Goal: Task Accomplishment & Management: Manage account settings

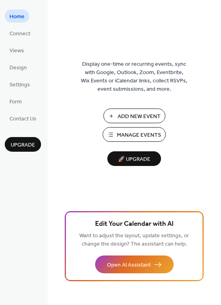
click at [124, 134] on span "Manage Events" at bounding box center [139, 135] width 44 height 8
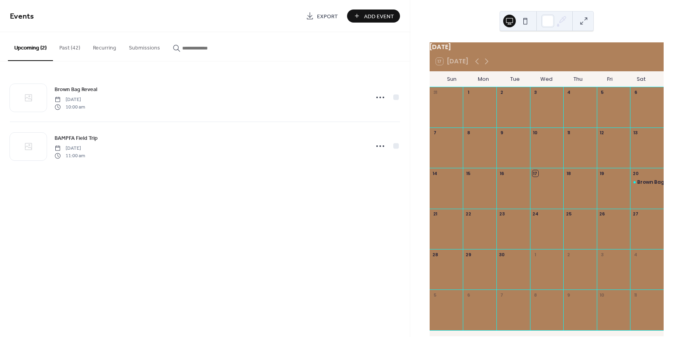
click at [70, 45] on button "Past (42)" at bounding box center [70, 46] width 34 height 28
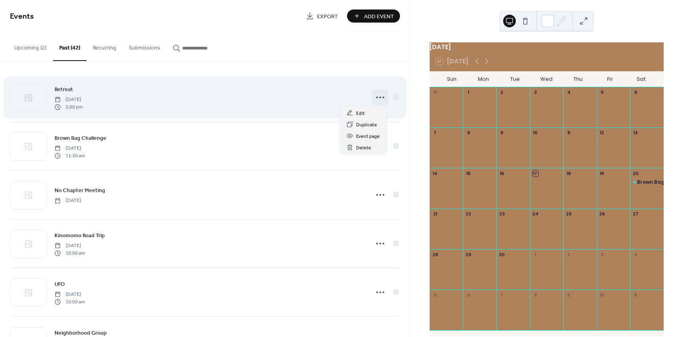
click at [383, 97] on circle at bounding box center [384, 98] width 2 height 2
click at [380, 97] on icon at bounding box center [380, 97] width 13 height 13
click at [395, 96] on div at bounding box center [397, 97] width 6 height 6
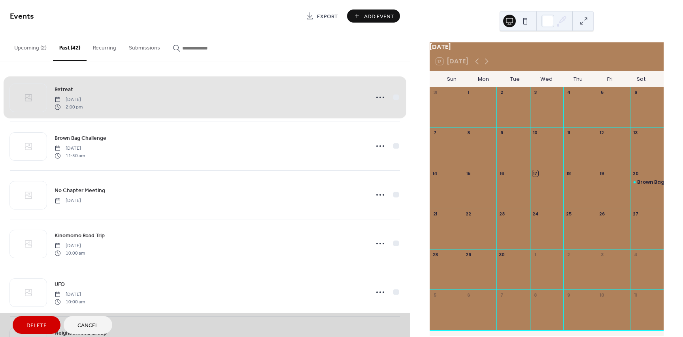
click at [396, 97] on div "Retreat [DATE] 2:00 pm" at bounding box center [205, 97] width 390 height 48
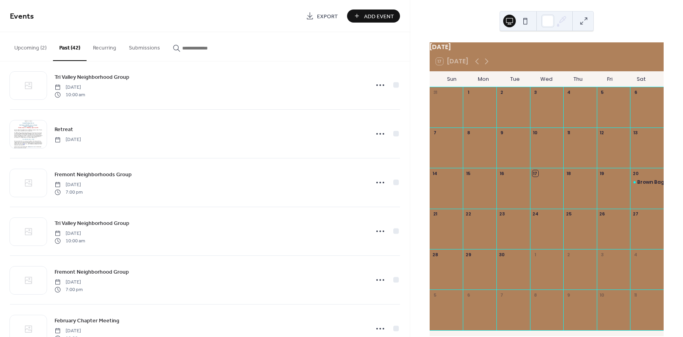
scroll to position [1694, 0]
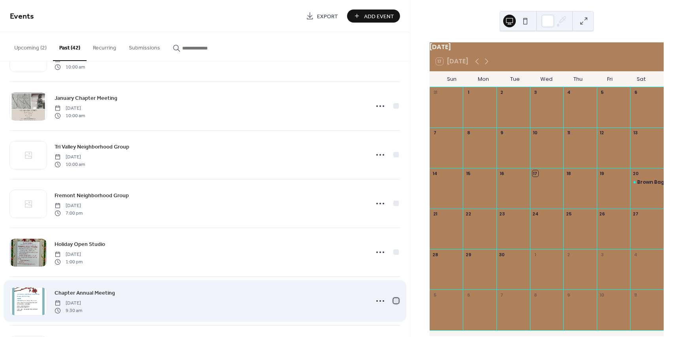
click at [394, 301] on div at bounding box center [397, 300] width 6 height 6
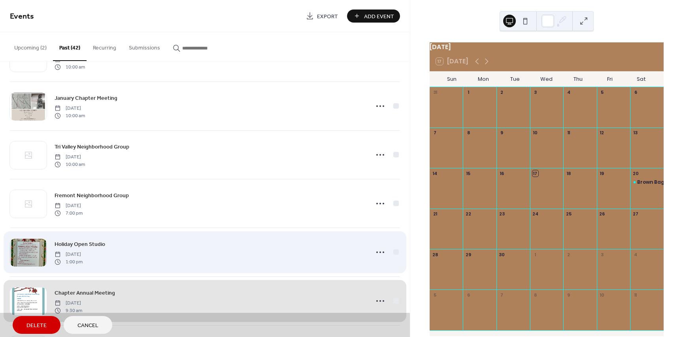
click at [394, 253] on div "Holiday Open Studio Sunday, December 3, 2023 1:00 pm" at bounding box center [205, 251] width 390 height 49
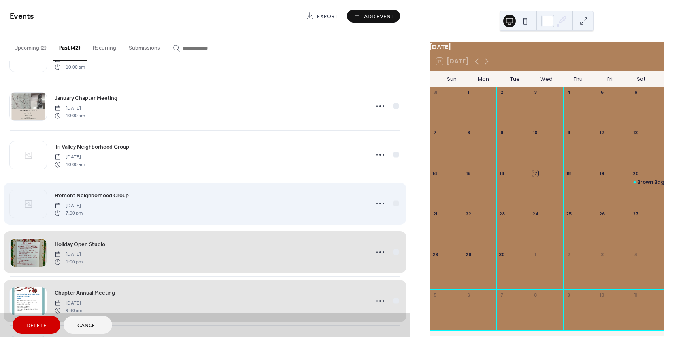
click at [394, 203] on div "Fremont Neighborhood Group Monday, December 11, 2023 7:00 pm" at bounding box center [205, 203] width 390 height 49
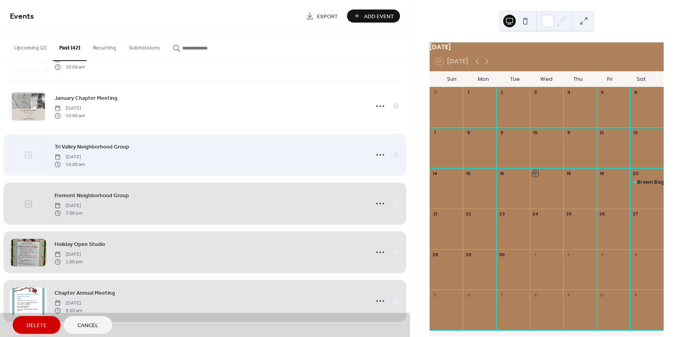
click at [394, 154] on div "Tri Valley Neighborhood Group Wednesday, January 10, 2024 10:00 am" at bounding box center [205, 154] width 390 height 49
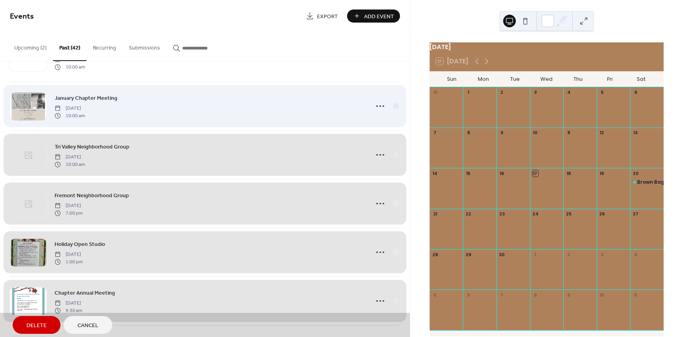
click at [395, 104] on div "January Chapter Meeting Saturday, January 20, 2024 10:00 am" at bounding box center [205, 105] width 390 height 49
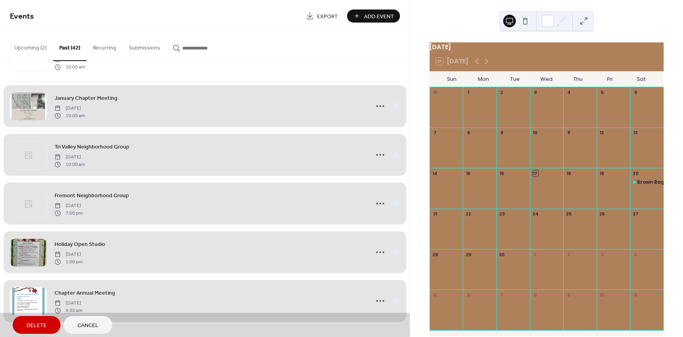
click at [31, 325] on span "Delete" at bounding box center [36, 325] width 20 height 8
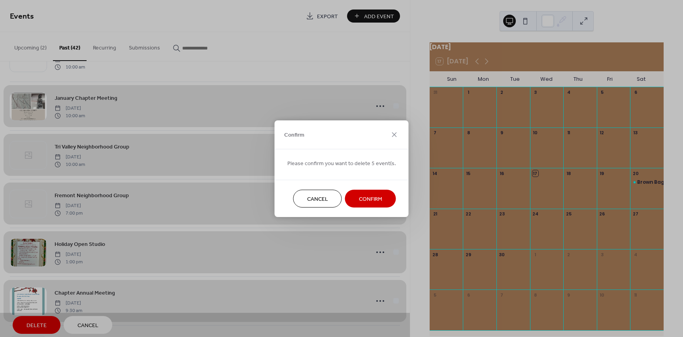
click at [354, 202] on button "Confirm" at bounding box center [370, 198] width 51 height 18
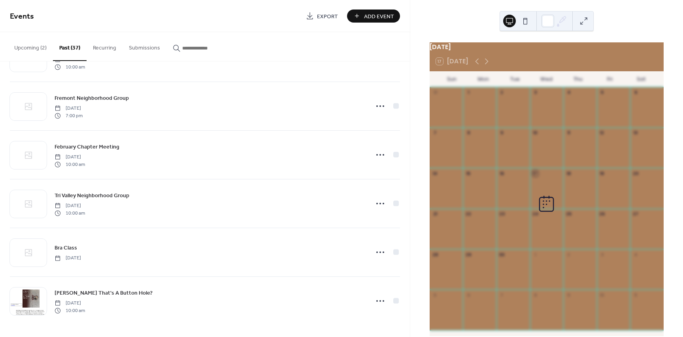
scroll to position [1548, 0]
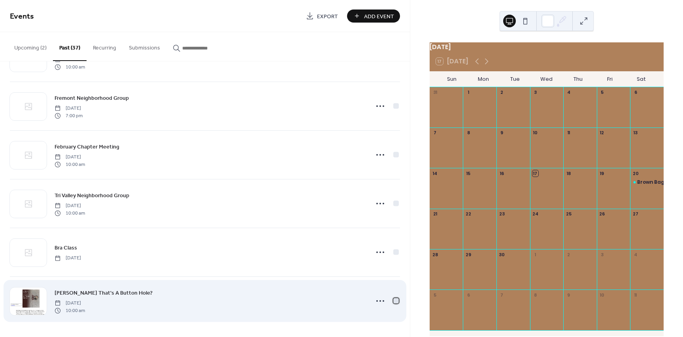
click at [394, 301] on div at bounding box center [397, 300] width 6 height 6
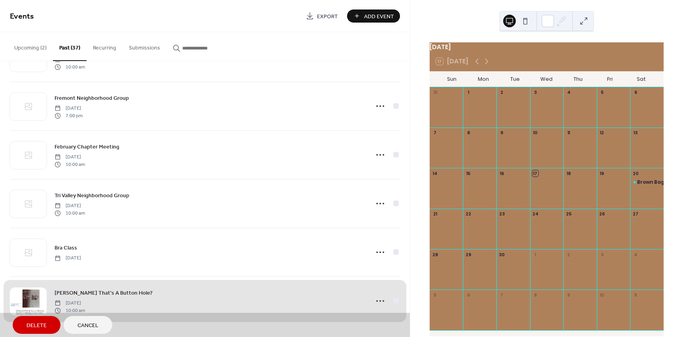
click at [393, 301] on div "Marla Kazell's That's A Button Hole? Saturday, September 16, 2023 10:00 am" at bounding box center [205, 300] width 390 height 49
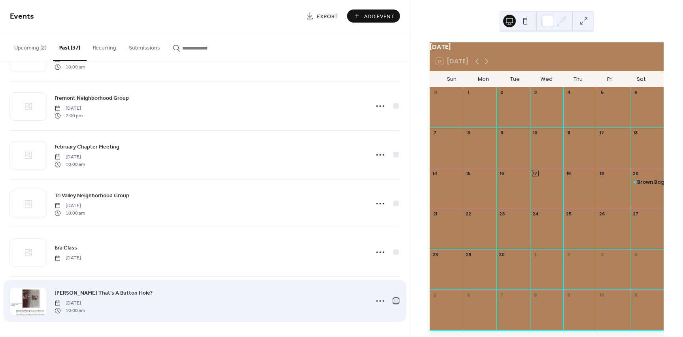
click at [394, 299] on div at bounding box center [397, 300] width 6 height 6
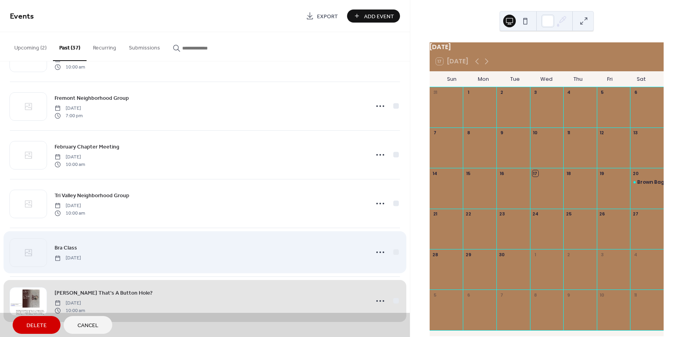
click at [394, 254] on div "Bra Class Friday, November 10, 2023" at bounding box center [205, 251] width 390 height 49
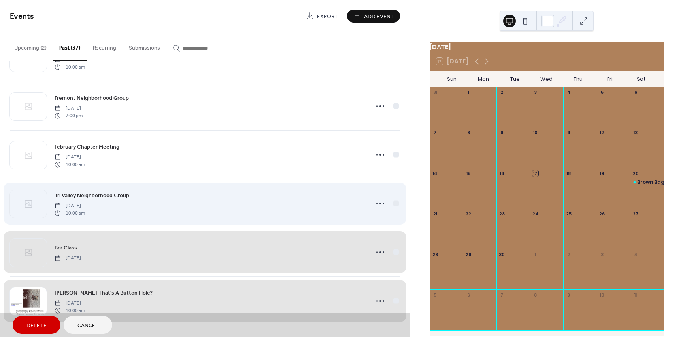
click at [393, 202] on div "Tri Valley Neighborhood Group Wednesday, February 14, 2024 10:00 am" at bounding box center [205, 203] width 390 height 49
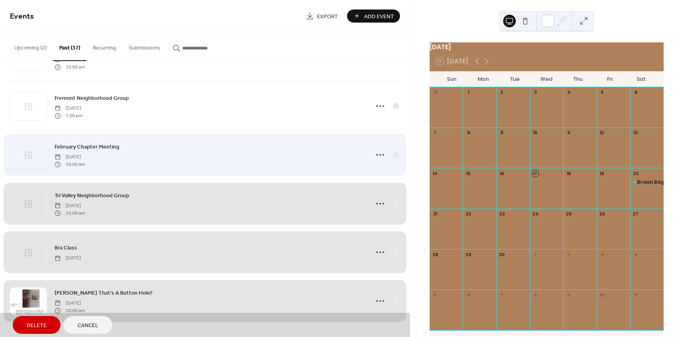
click at [396, 154] on div "February Chapter Meeting Saturday, February 17, 2024 10:00 am" at bounding box center [205, 154] width 390 height 49
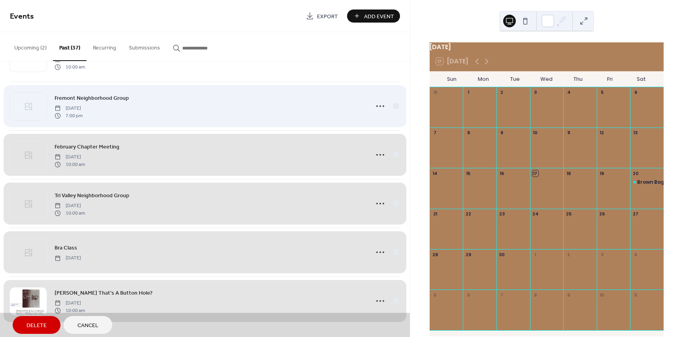
click at [393, 104] on div "Fremont Neighborhood Group Monday, March 11, 2024 7:00 pm" at bounding box center [205, 105] width 390 height 49
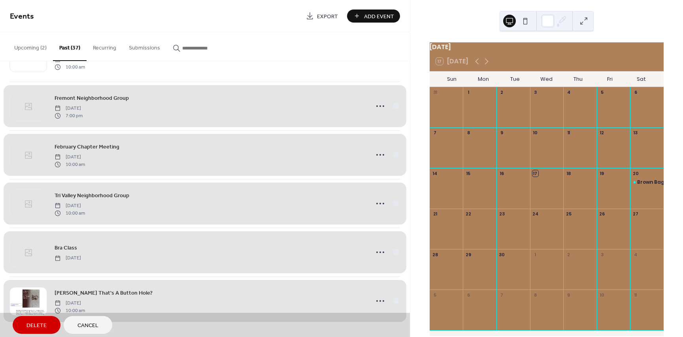
click at [35, 326] on span "Delete" at bounding box center [36, 325] width 20 height 8
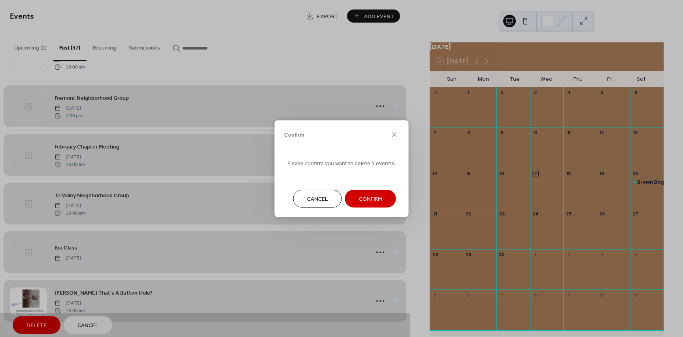
click at [363, 199] on span "Confirm" at bounding box center [370, 199] width 23 height 8
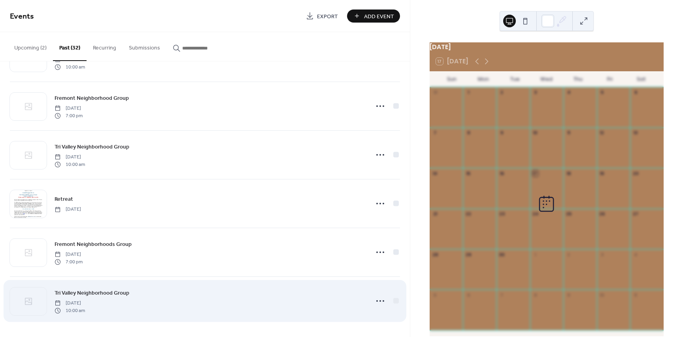
scroll to position [1305, 0]
click at [394, 301] on div at bounding box center [397, 300] width 6 height 6
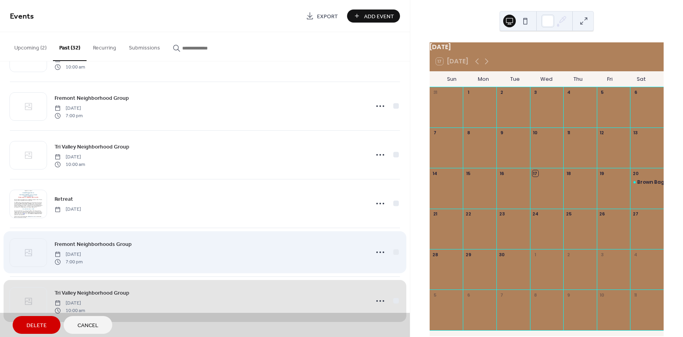
click at [396, 252] on div "Fremont Neighborhoods Group Monday, April 8, 2024 7:00 pm" at bounding box center [205, 251] width 390 height 49
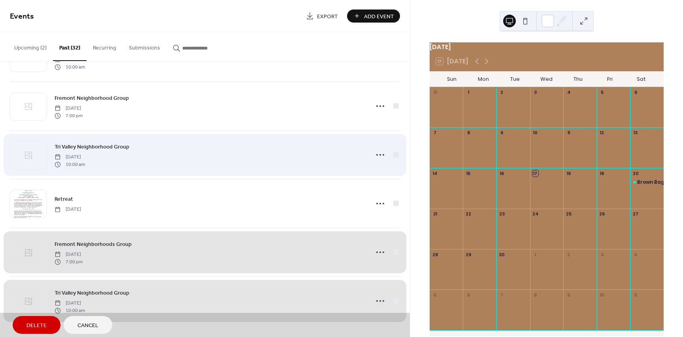
click at [391, 151] on div "Tri Valley Neighborhood Group Wednesday, May 8, 2024 10:00 am" at bounding box center [205, 154] width 390 height 49
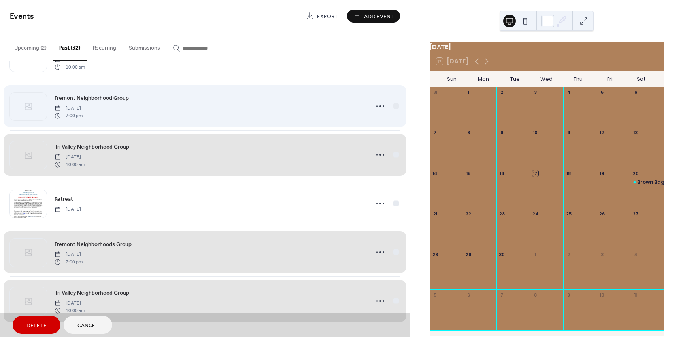
click at [396, 106] on div "Fremont Neighborhood Group Monday, May 13, 2024 7:00 pm" at bounding box center [205, 105] width 390 height 49
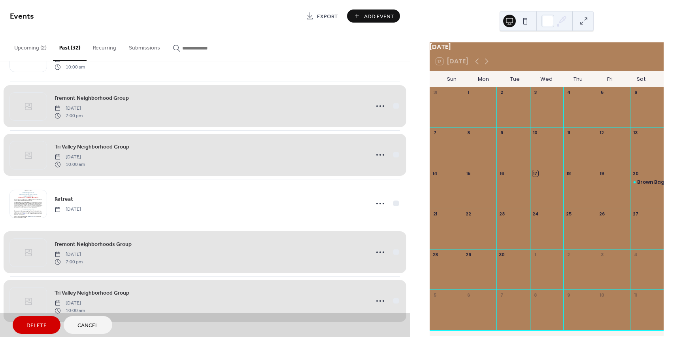
click at [36, 321] on span "Delete" at bounding box center [36, 325] width 20 height 8
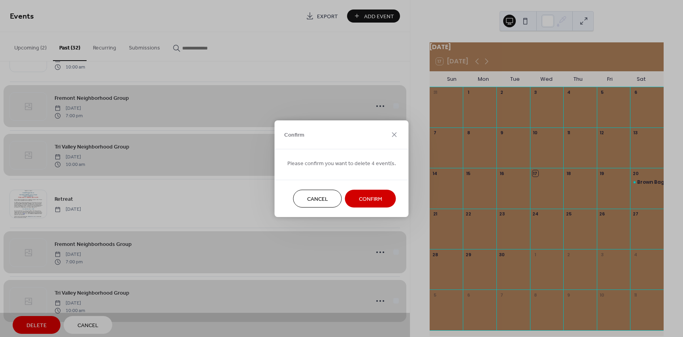
click at [352, 197] on button "Confirm" at bounding box center [370, 198] width 51 height 18
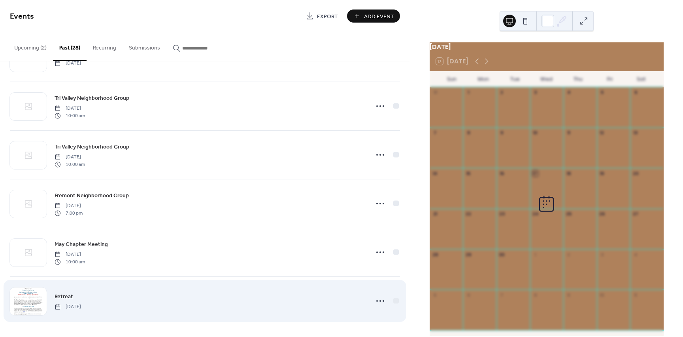
scroll to position [1110, 0]
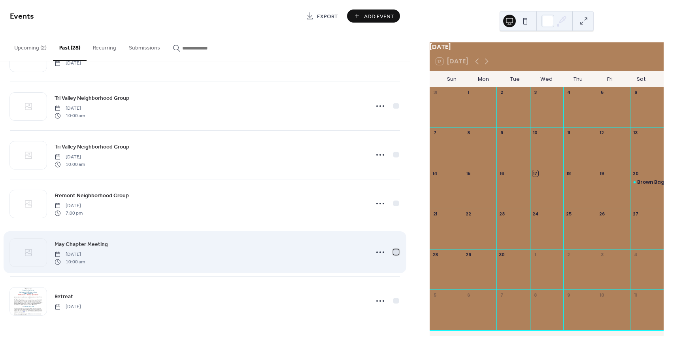
click at [396, 252] on div at bounding box center [397, 252] width 6 height 6
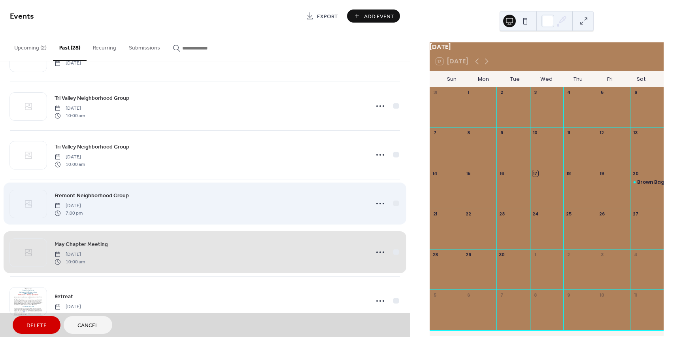
click at [393, 204] on div "Fremont Neighborhood Group Monday, June 10, 2024 7:00 pm" at bounding box center [205, 203] width 390 height 49
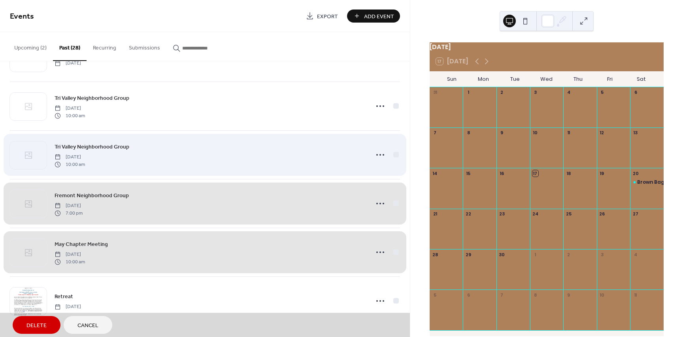
click at [391, 153] on div "Tri Valley Neighborhood Group Wednesday, June 12, 2024 10:00 am" at bounding box center [205, 154] width 390 height 49
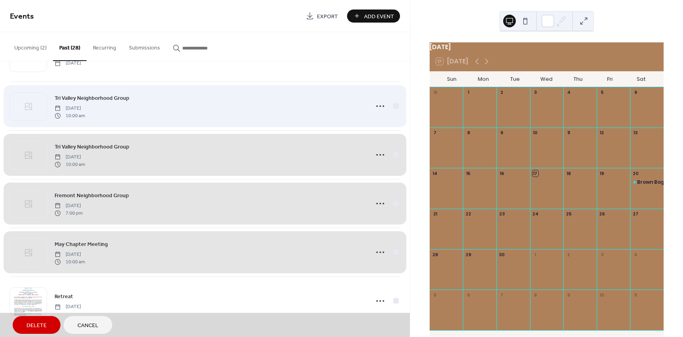
click at [394, 106] on div "Tri Valley Neighborhood Group Wednesday, June 12, 2024 10:00 am" at bounding box center [205, 105] width 390 height 49
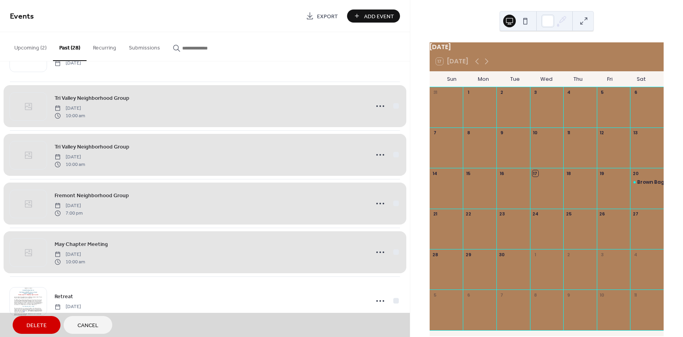
click at [30, 323] on span "Delete" at bounding box center [36, 325] width 20 height 8
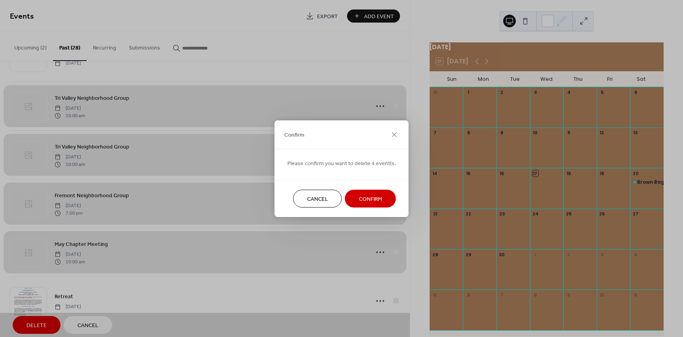
click at [359, 199] on span "Confirm" at bounding box center [370, 199] width 23 height 8
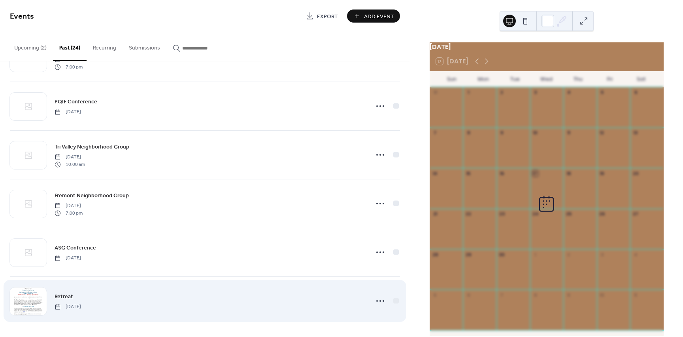
scroll to position [916, 0]
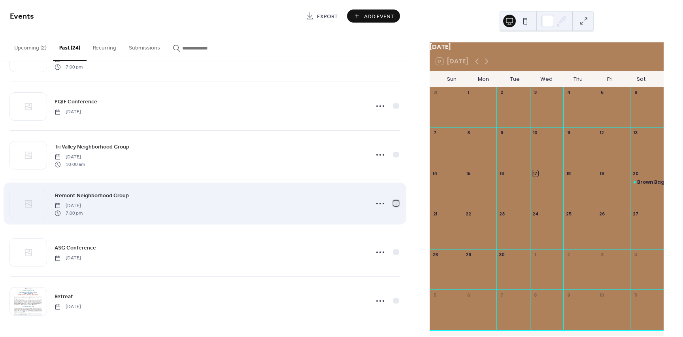
click at [394, 203] on div at bounding box center [397, 203] width 6 height 6
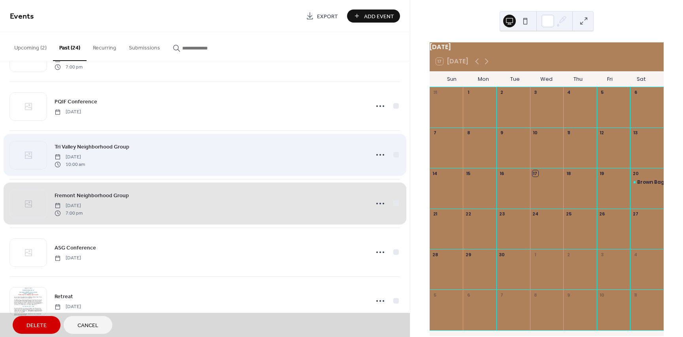
click at [394, 155] on div "Tri Valley Neighborhood Group Wednesday, July 10, 2024 10:00 am" at bounding box center [205, 154] width 390 height 49
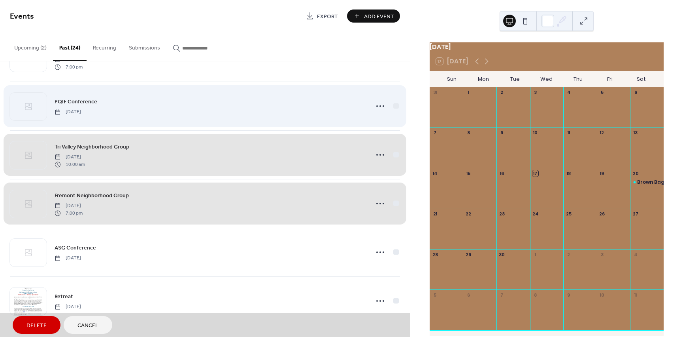
click at [394, 106] on div "PQIF Conference Wednesday, July 24, 2024" at bounding box center [205, 105] width 390 height 49
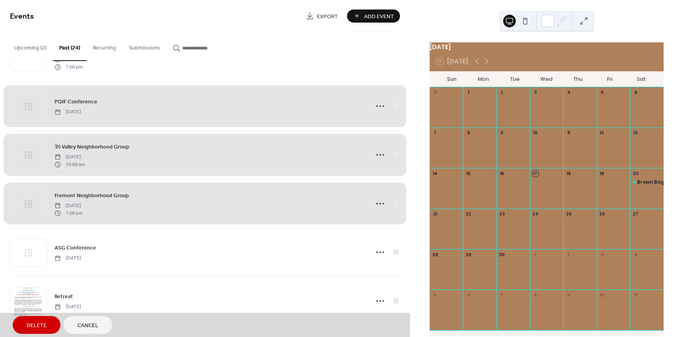
click at [396, 105] on div "PQIF Conference Wednesday, July 24, 2024" at bounding box center [205, 105] width 390 height 49
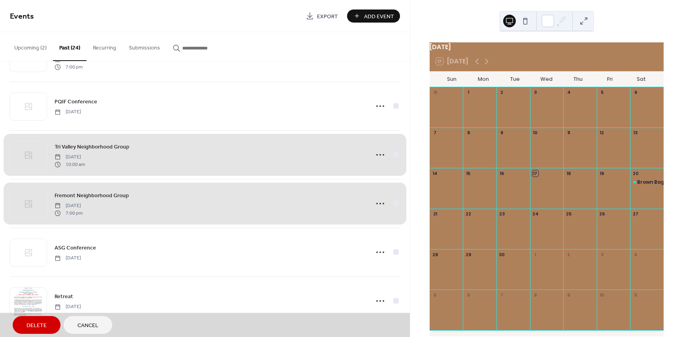
click at [32, 324] on span "Delete" at bounding box center [36, 325] width 20 height 8
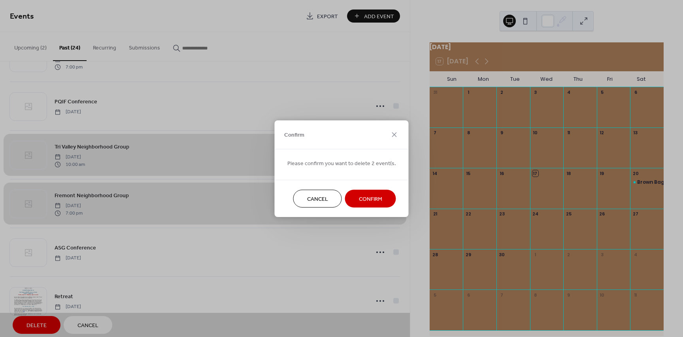
click at [371, 201] on span "Confirm" at bounding box center [370, 199] width 23 height 8
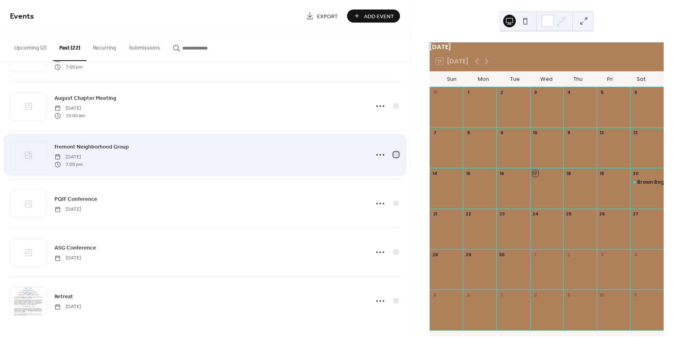
click at [394, 153] on div at bounding box center [397, 154] width 6 height 6
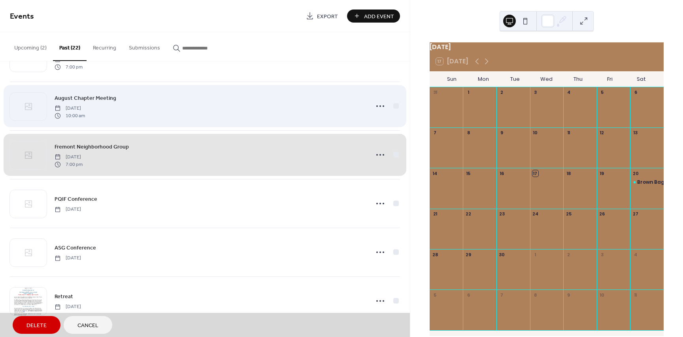
click at [392, 104] on div "August Chapter Meeting Saturday, August 24, 2024 10:00 am" at bounding box center [205, 105] width 390 height 49
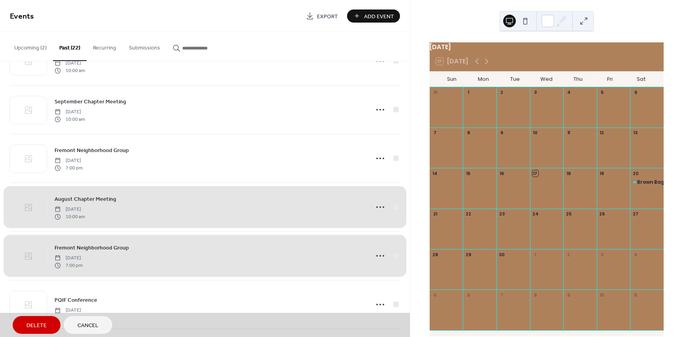
scroll to position [700, 0]
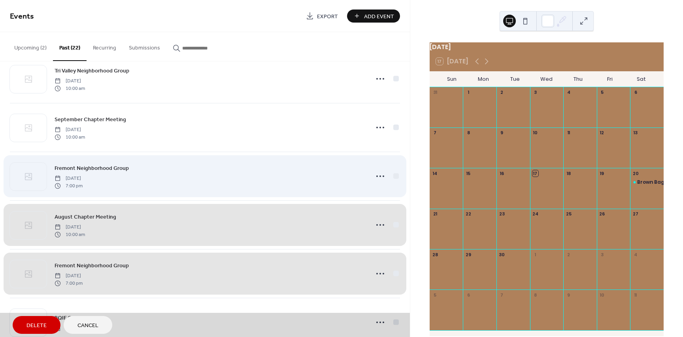
click at [394, 176] on div "Fremont Neighborhood Group Monday, September 9, 2024 7:00 pm" at bounding box center [205, 175] width 390 height 49
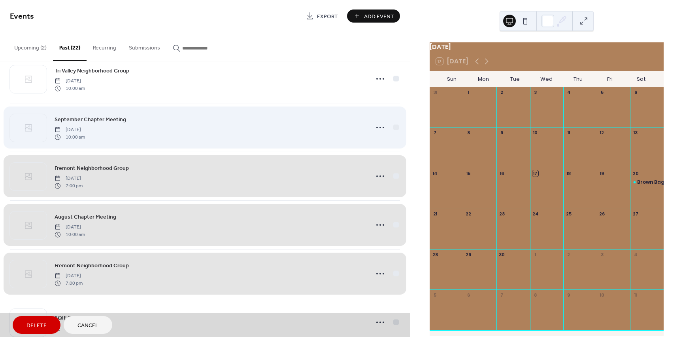
click at [394, 127] on div "September Chapter Meeting Saturday, September 21, 2024 10:00 am" at bounding box center [205, 127] width 390 height 49
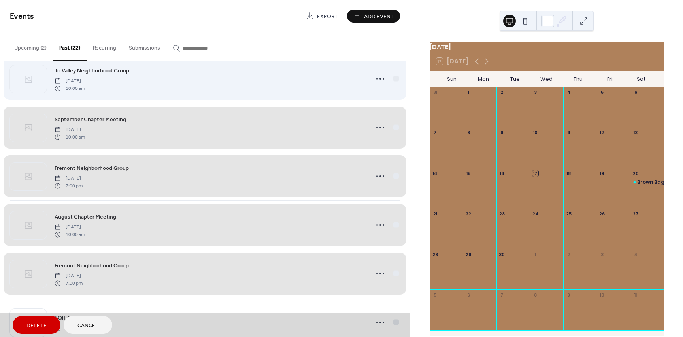
click at [395, 79] on div "Tri Valley Neighborhood Group Wednesday, October 9, 2024 10:00 am" at bounding box center [205, 78] width 390 height 49
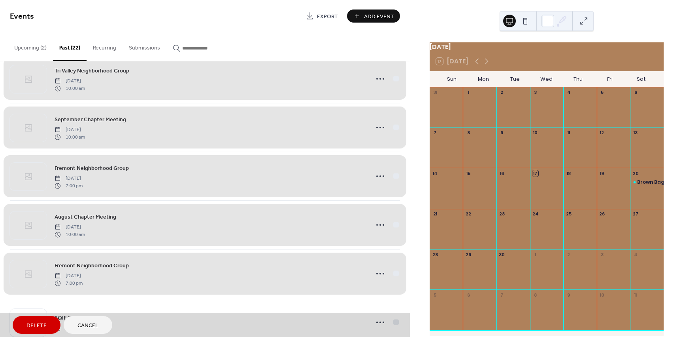
click at [47, 324] on button "Delete" at bounding box center [37, 325] width 48 height 18
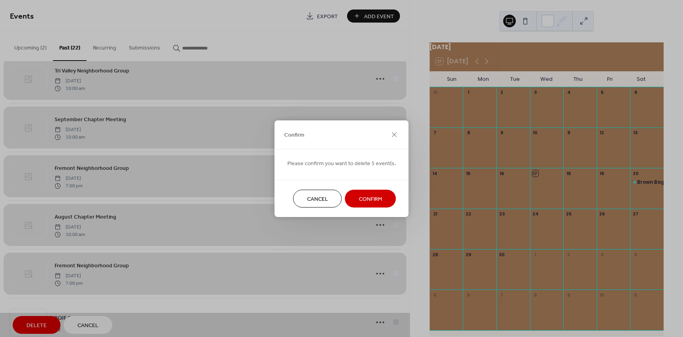
click at [369, 198] on span "Confirm" at bounding box center [370, 199] width 23 height 8
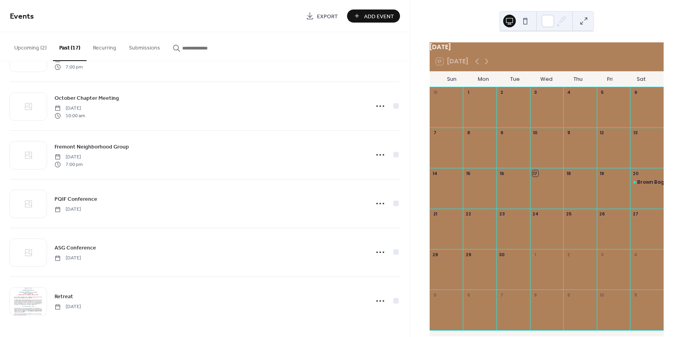
scroll to position [575, 0]
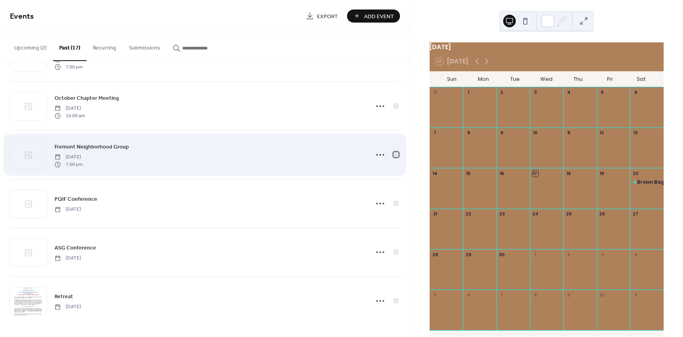
click at [394, 154] on div at bounding box center [397, 154] width 6 height 6
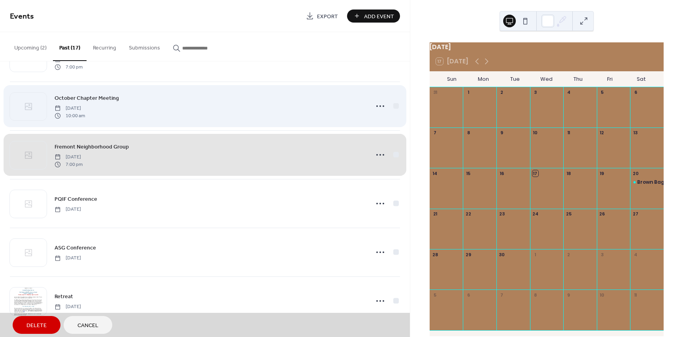
click at [393, 107] on div "October Chapter Meeting Saturday, October 19, 2024 10:00 am" at bounding box center [205, 105] width 390 height 49
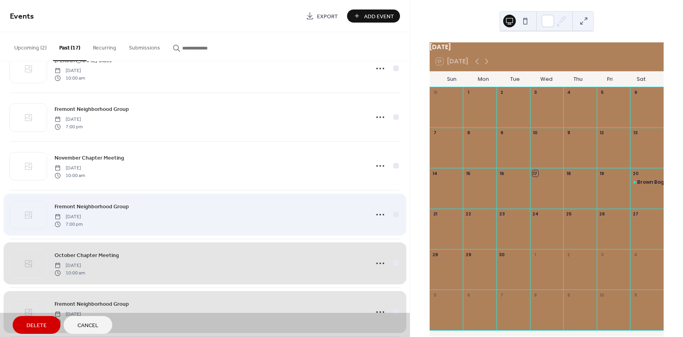
scroll to position [417, 0]
click at [394, 215] on div "Fremont Neighborhood Group Monday, November 11, 2024 7:00 pm" at bounding box center [205, 215] width 390 height 49
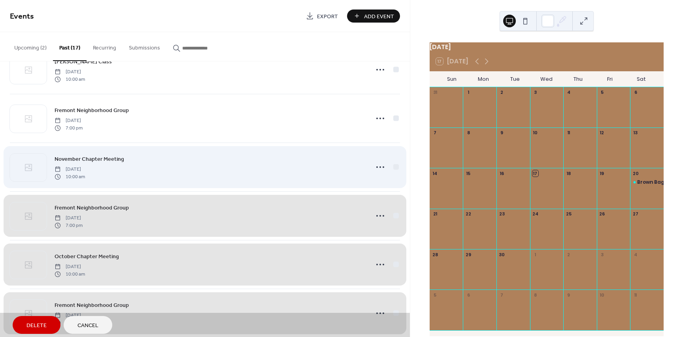
click at [395, 168] on div "November Chapter Meeting Saturday, November 16, 2024 10:00 am" at bounding box center [205, 166] width 390 height 49
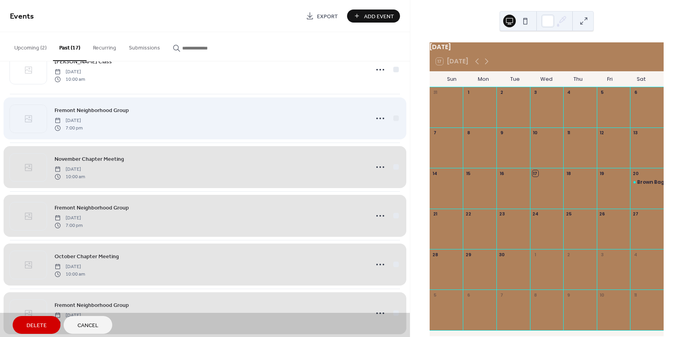
click at [395, 117] on div "Fremont Neighborhood Group Monday, December 9, 2024 7:00 pm" at bounding box center [205, 118] width 390 height 49
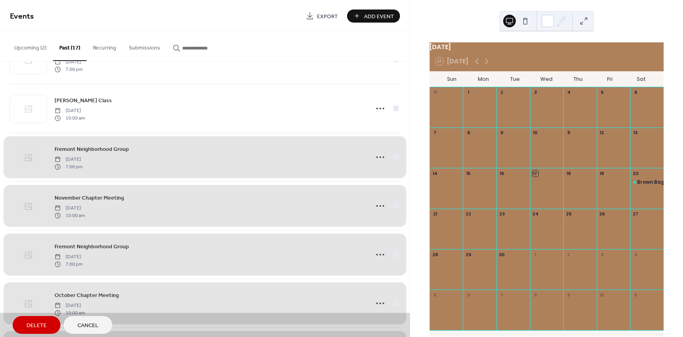
scroll to position [377, 0]
click at [39, 322] on span "Delete" at bounding box center [36, 325] width 20 height 8
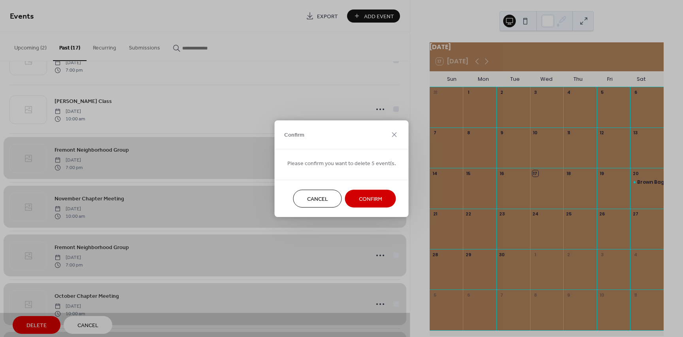
click at [380, 197] on button "Confirm" at bounding box center [370, 198] width 51 height 18
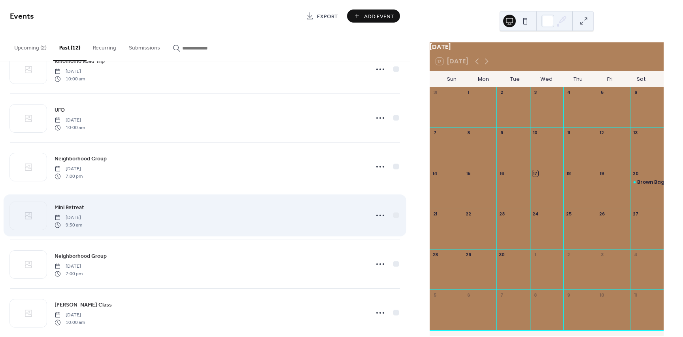
scroll to position [174, 0]
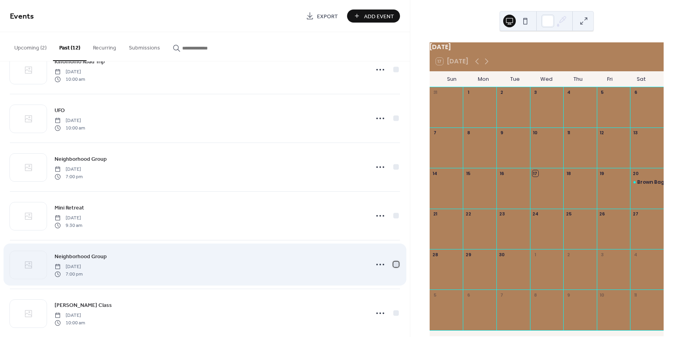
click at [396, 264] on div at bounding box center [397, 264] width 6 height 6
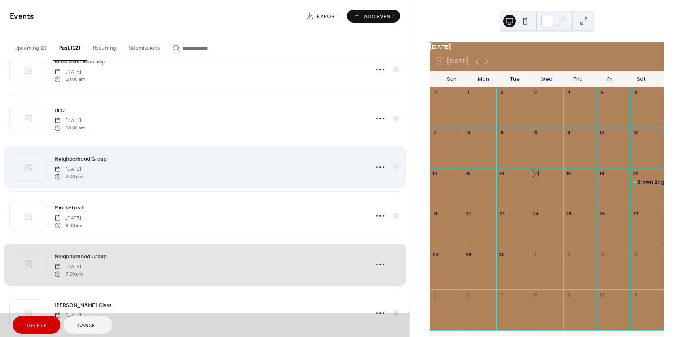
click at [395, 167] on div "Neighborhood Group Monday, March 10, 2025 7:00 pm" at bounding box center [205, 166] width 390 height 49
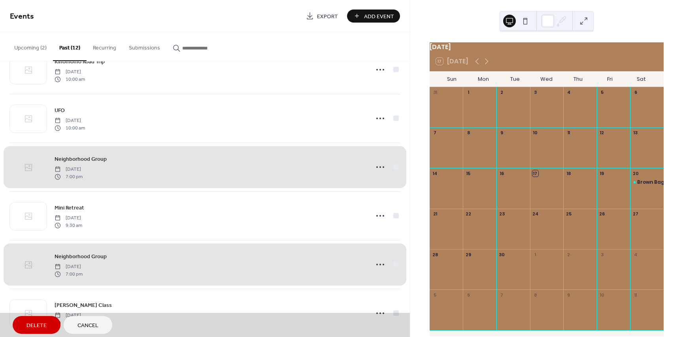
click at [32, 321] on span "Delete" at bounding box center [36, 325] width 20 height 8
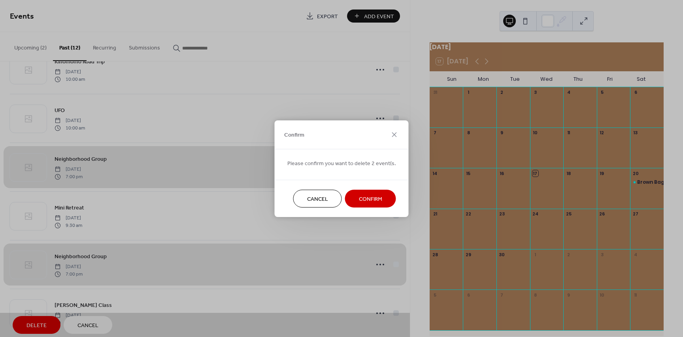
click at [372, 202] on span "Confirm" at bounding box center [370, 199] width 23 height 8
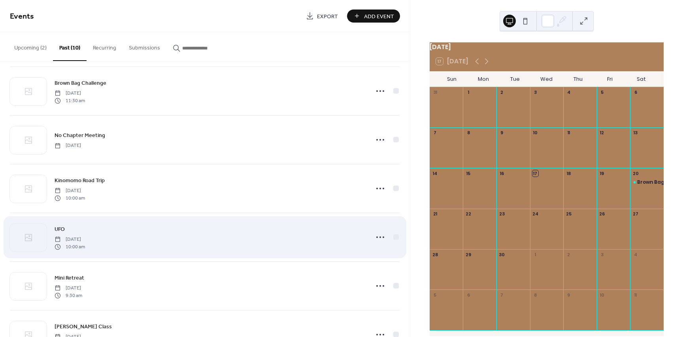
scroll to position [15, 0]
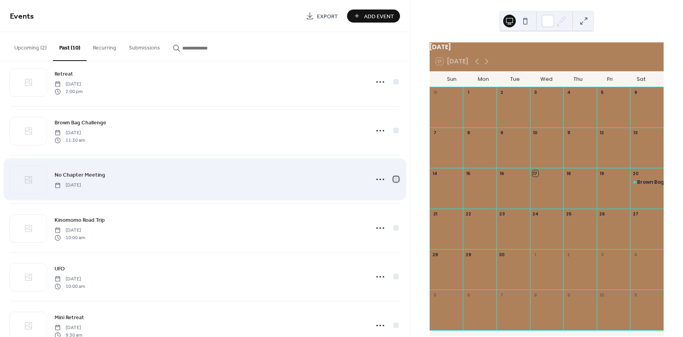
click at [395, 180] on div at bounding box center [397, 179] width 6 height 6
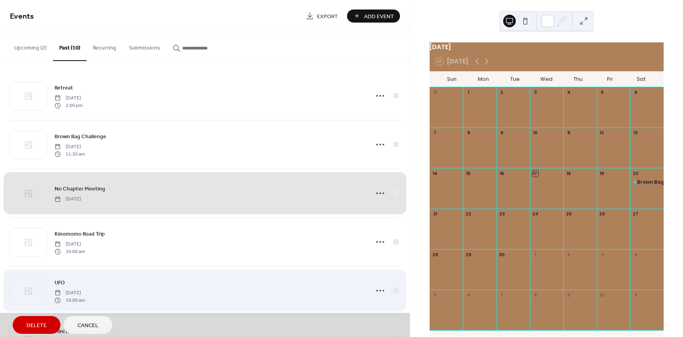
scroll to position [0, 0]
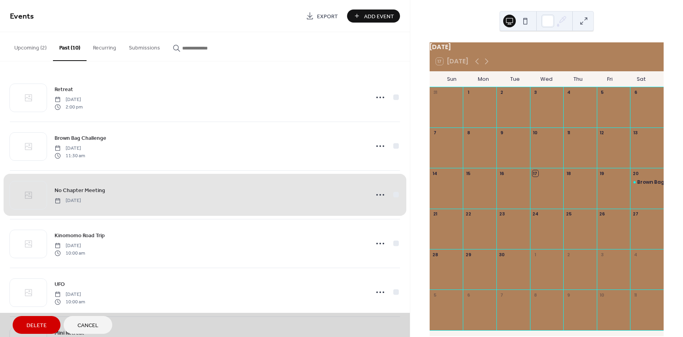
click at [44, 322] on span "Delete" at bounding box center [36, 325] width 20 height 8
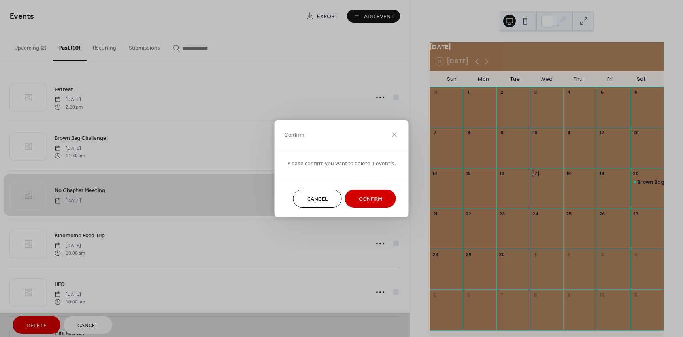
drag, startPoint x: 355, startPoint y: 196, endPoint x: 359, endPoint y: 201, distance: 6.5
click at [356, 199] on button "Confirm" at bounding box center [370, 198] width 51 height 18
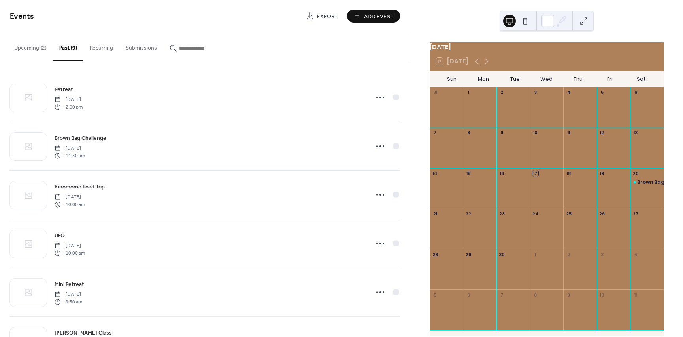
click at [34, 51] on button "Upcoming (2)" at bounding box center [30, 46] width 45 height 28
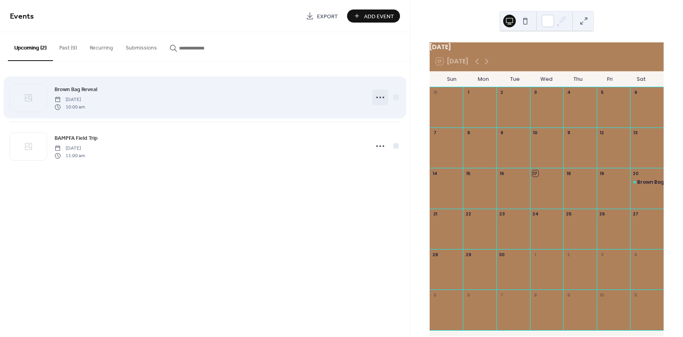
click at [377, 99] on icon at bounding box center [380, 97] width 13 height 13
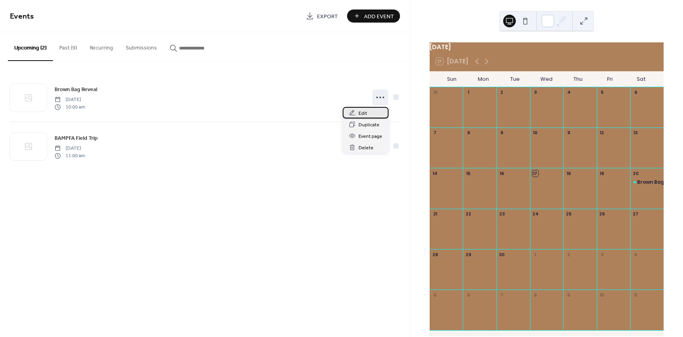
click at [363, 113] on span "Edit" at bounding box center [363, 113] width 9 height 8
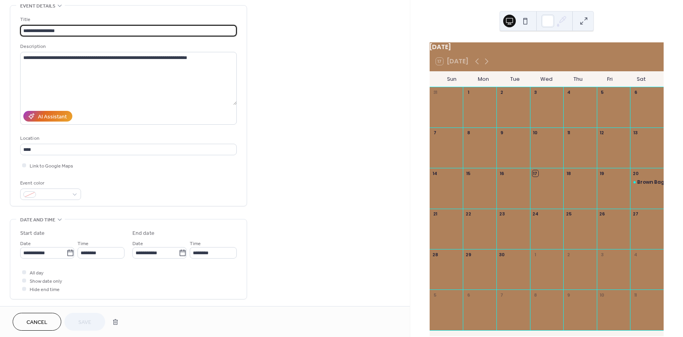
scroll to position [40, 0]
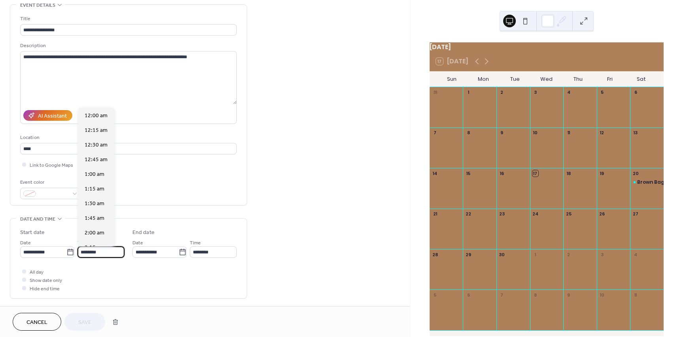
click at [116, 252] on input "********" at bounding box center [101, 251] width 47 height 11
click at [99, 203] on span "11:30 am" at bounding box center [96, 203] width 23 height 8
type input "********"
type input "*******"
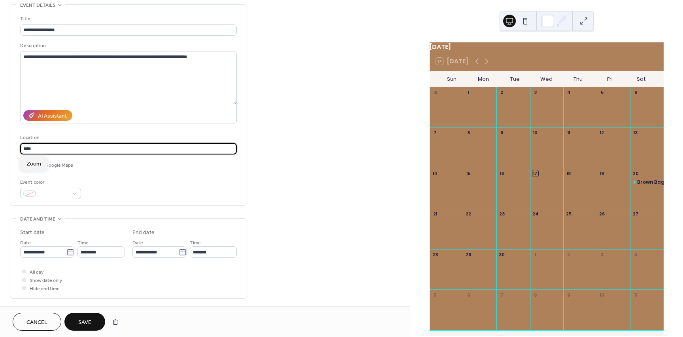
drag, startPoint x: 68, startPoint y: 151, endPoint x: -14, endPoint y: 151, distance: 82.3
click at [0, 151] on html "**********" at bounding box center [341, 168] width 683 height 337
type input "**********"
click at [76, 323] on button "Save" at bounding box center [84, 321] width 41 height 18
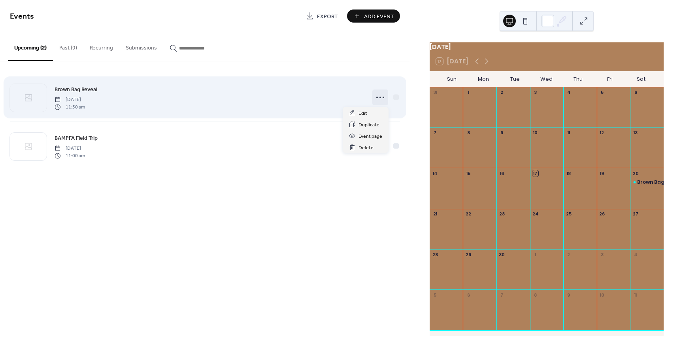
click at [379, 98] on icon at bounding box center [380, 97] width 13 height 13
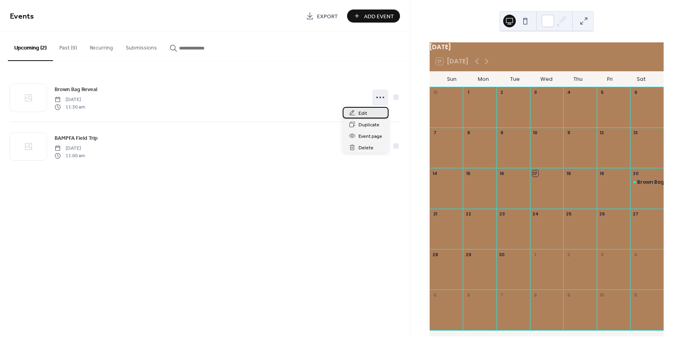
click at [363, 111] on span "Edit" at bounding box center [363, 113] width 9 height 8
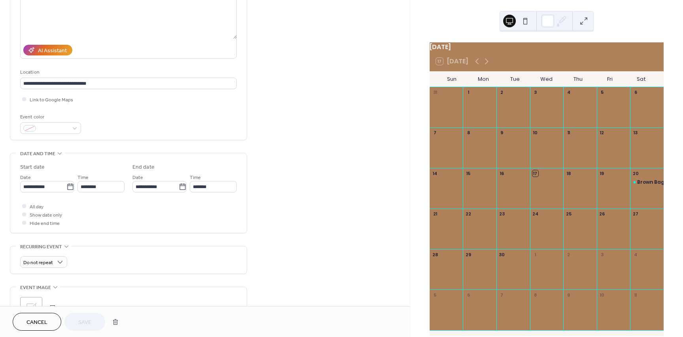
scroll to position [104, 0]
click at [74, 129] on div at bounding box center [50, 128] width 61 height 11
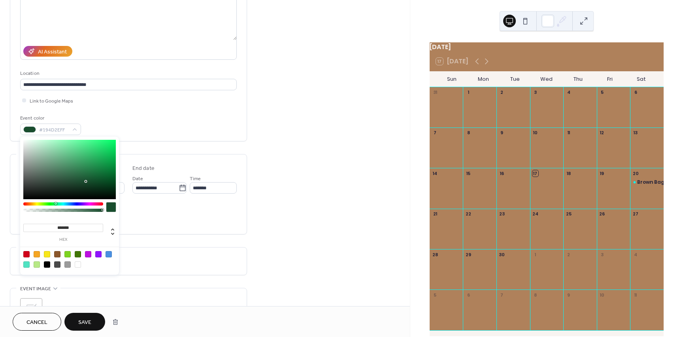
type input "*******"
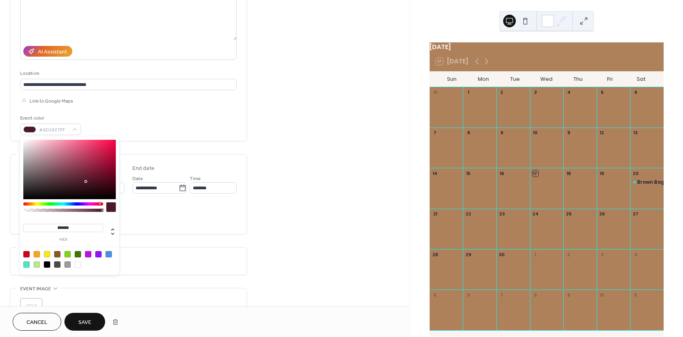
drag, startPoint x: 79, startPoint y: 203, endPoint x: 100, endPoint y: 204, distance: 21.0
click at [100, 204] on div at bounding box center [100, 203] width 2 height 2
click at [44, 320] on span "Cancel" at bounding box center [36, 322] width 21 height 8
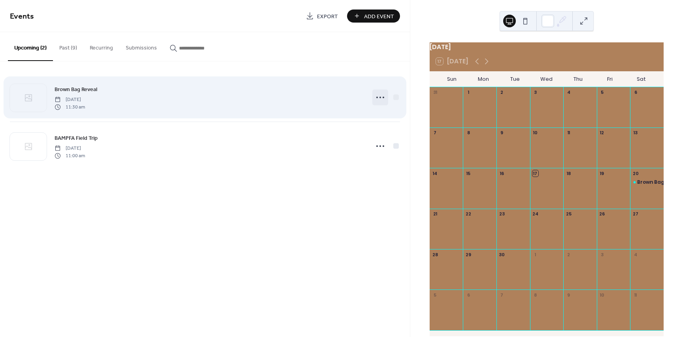
click at [378, 98] on icon at bounding box center [380, 97] width 13 height 13
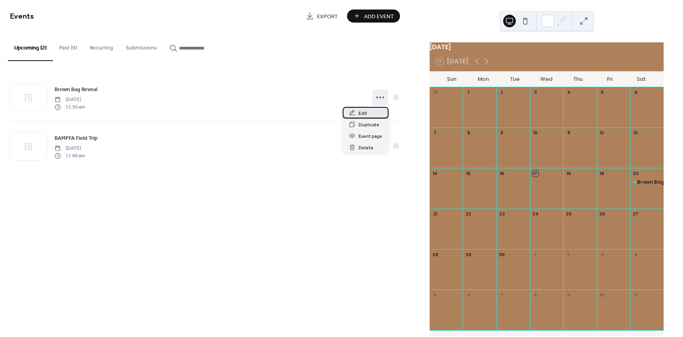
click at [367, 113] on div "Edit" at bounding box center [366, 112] width 46 height 11
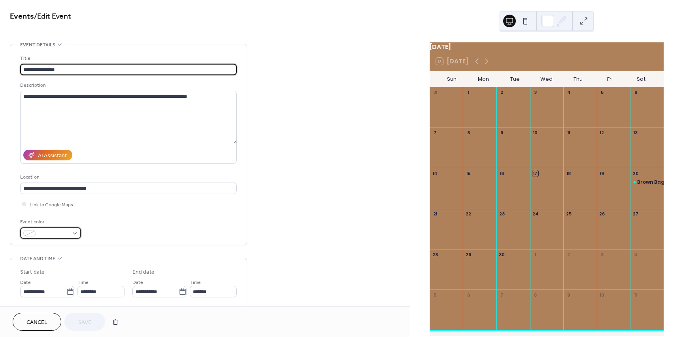
click at [76, 236] on div at bounding box center [50, 232] width 61 height 11
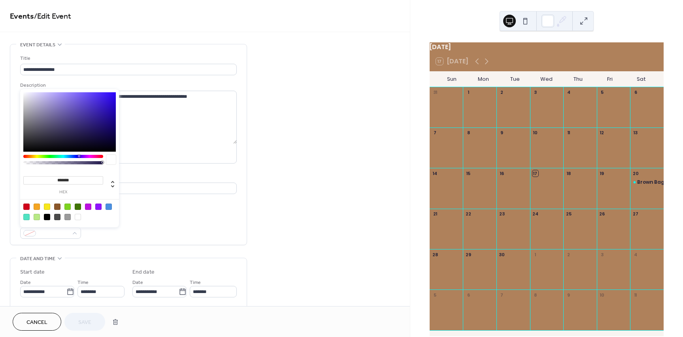
click at [91, 206] on div at bounding box center [88, 206] width 6 height 6
type input "*******"
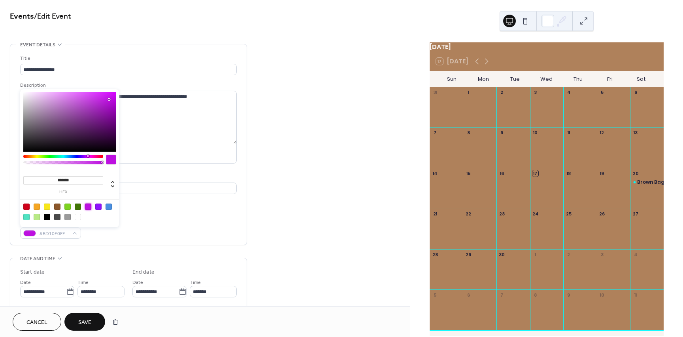
click at [85, 318] on span "Save" at bounding box center [84, 322] width 13 height 8
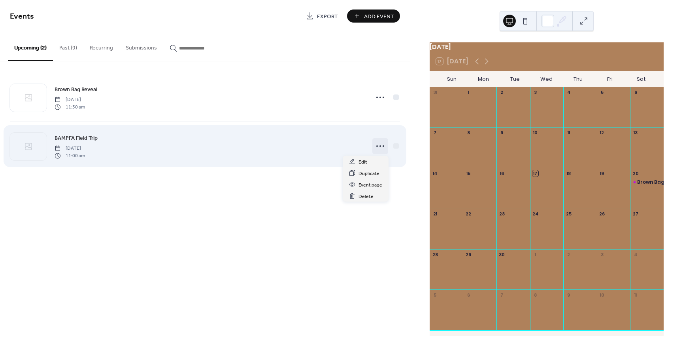
click at [382, 146] on icon at bounding box center [380, 146] width 13 height 13
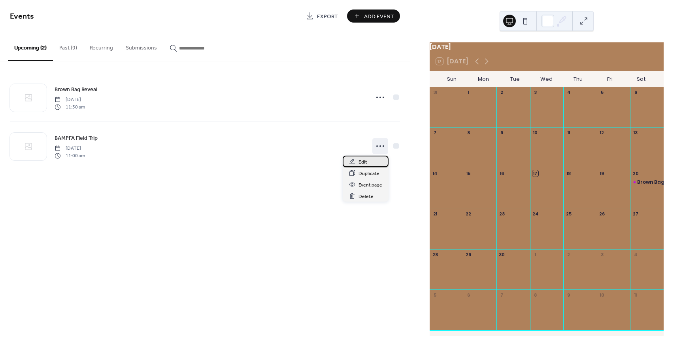
click at [369, 162] on div "Edit" at bounding box center [366, 160] width 46 height 11
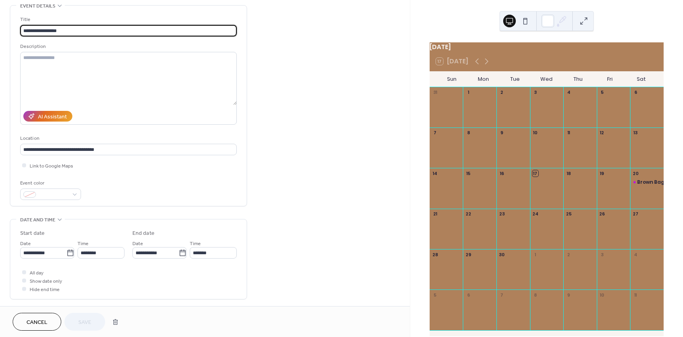
scroll to position [40, 0]
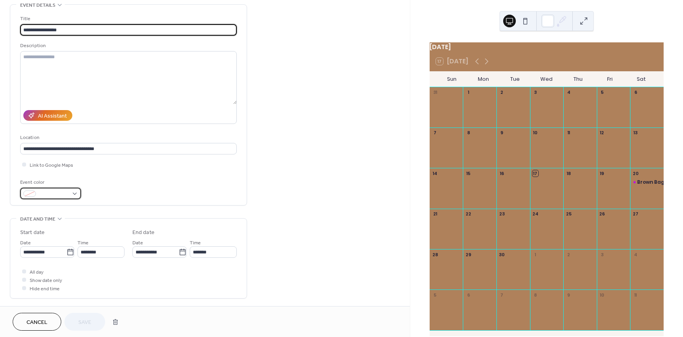
click at [75, 195] on div at bounding box center [50, 192] width 61 height 11
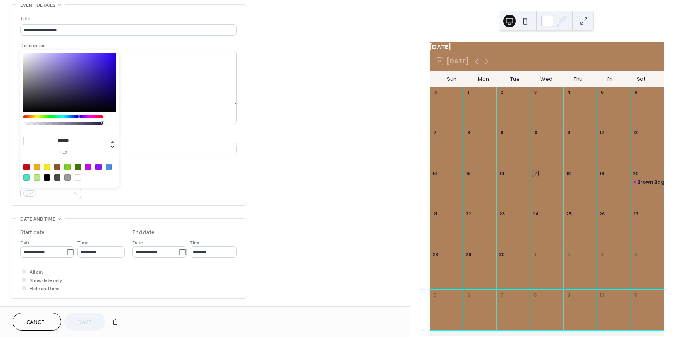
click at [89, 167] on div at bounding box center [88, 167] width 6 height 6
type input "*******"
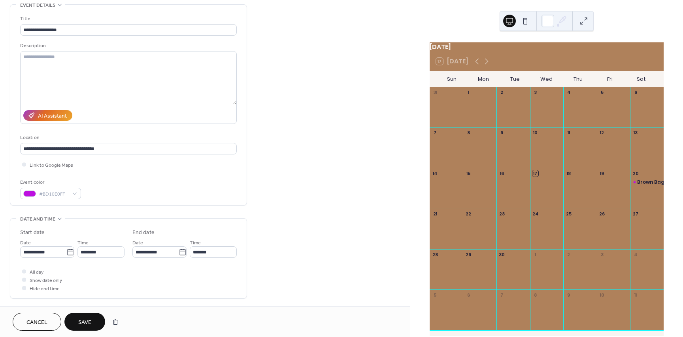
click at [84, 322] on span "Save" at bounding box center [84, 322] width 13 height 8
